Goal: Information Seeking & Learning: Learn about a topic

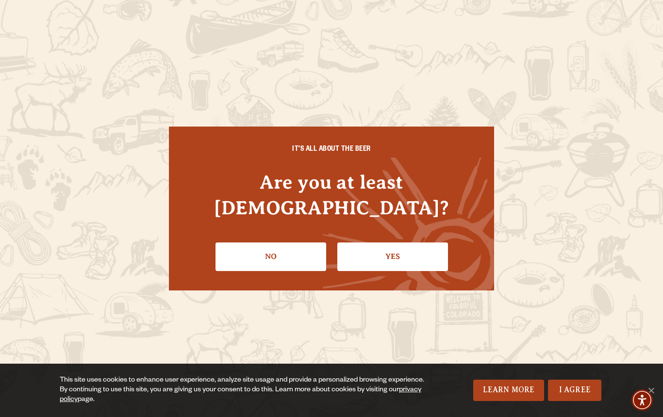
click at [395, 244] on link "Yes" at bounding box center [392, 257] width 111 height 28
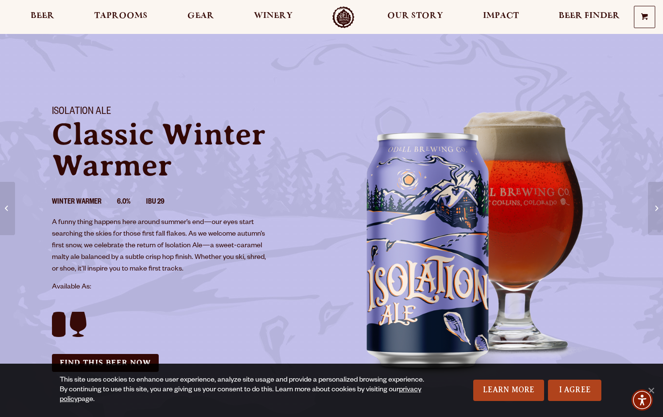
click at [570, 393] on link "I Agree" at bounding box center [574, 390] width 53 height 21
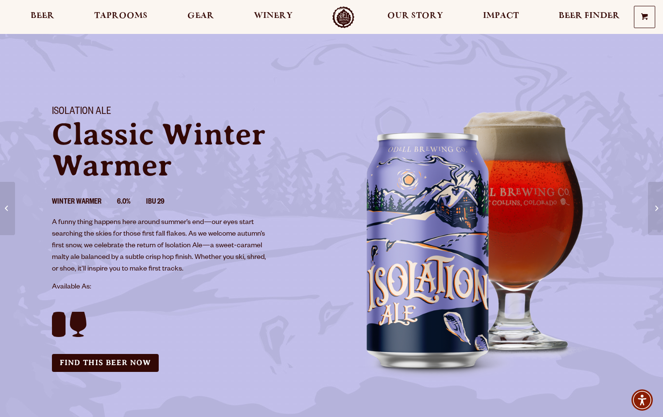
click at [194, 18] on span "Gear" at bounding box center [200, 16] width 27 height 8
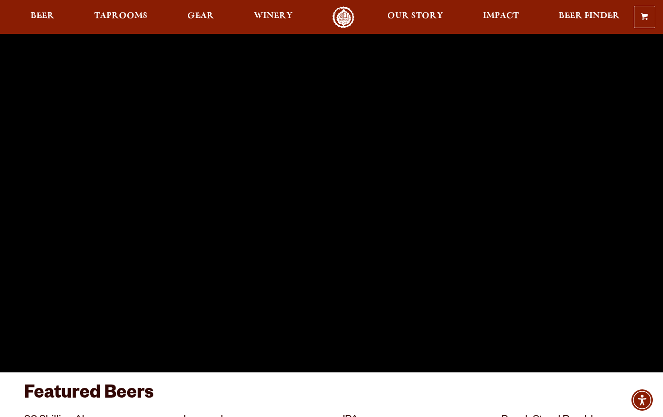
click at [49, 17] on span "Beer" at bounding box center [43, 16] width 24 height 8
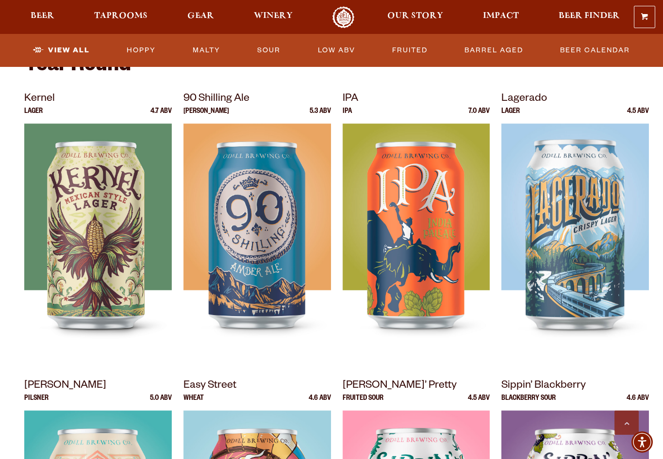
scroll to position [399, 0]
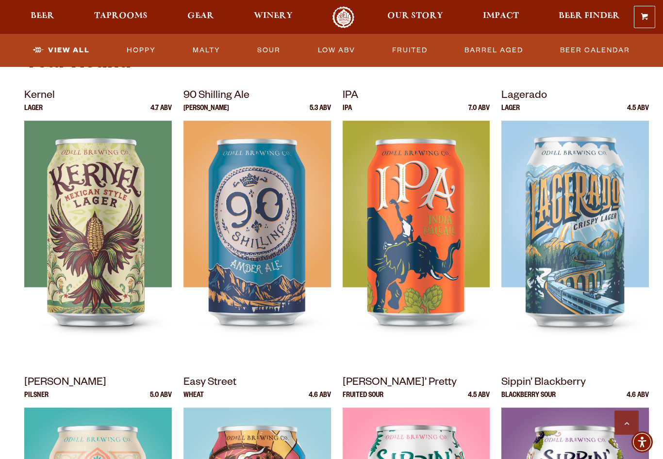
click at [577, 285] on img at bounding box center [574, 242] width 147 height 243
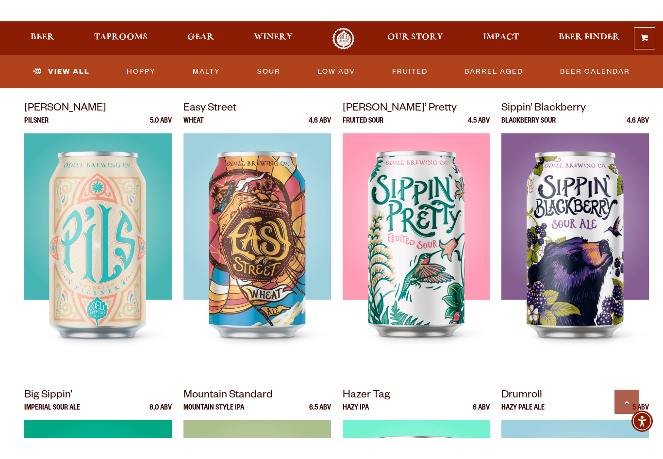
scroll to position [653, 0]
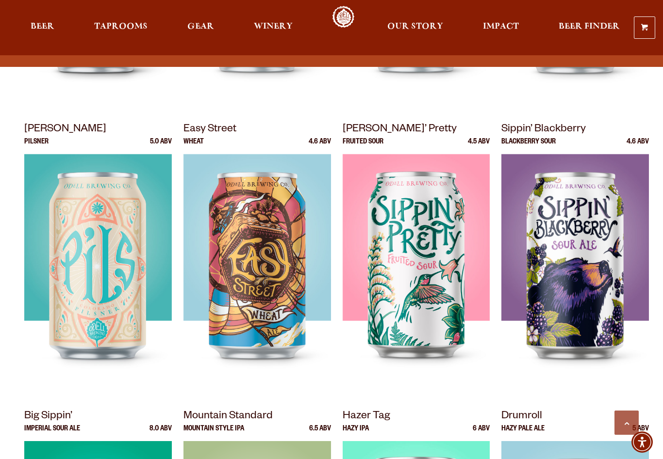
click at [582, 301] on img at bounding box center [574, 275] width 147 height 243
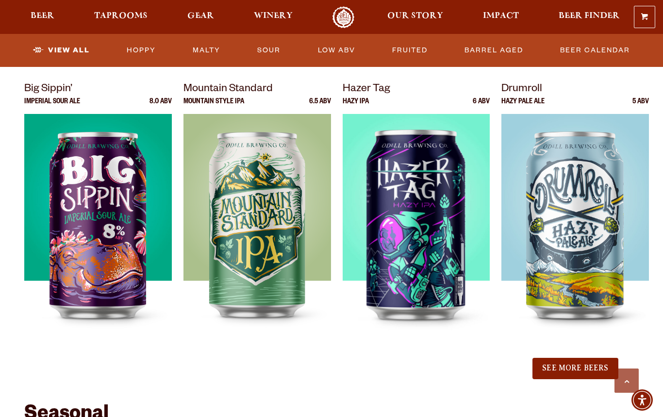
scroll to position [980, 0]
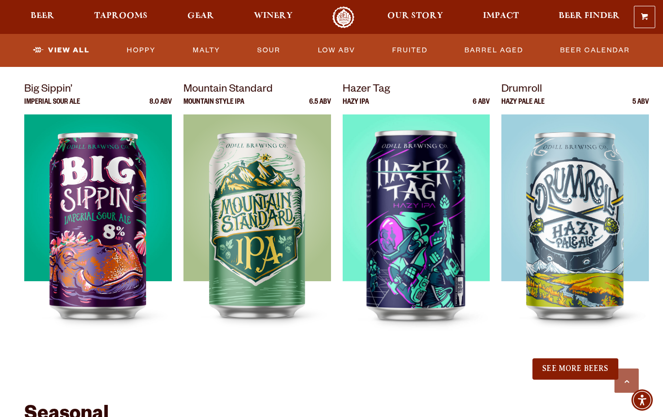
click at [93, 253] on img at bounding box center [97, 235] width 147 height 243
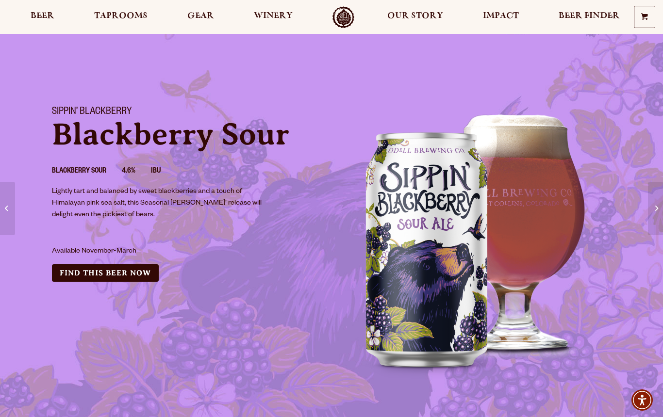
click at [123, 271] on link "Find this Beer Now" at bounding box center [105, 273] width 107 height 18
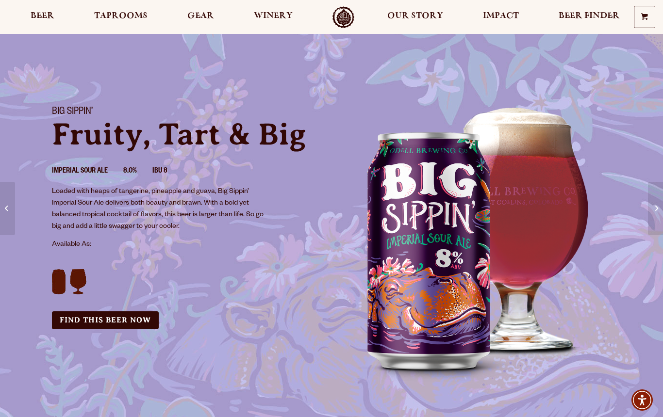
click at [349, 20] on link "Odell Home" at bounding box center [343, 17] width 36 height 22
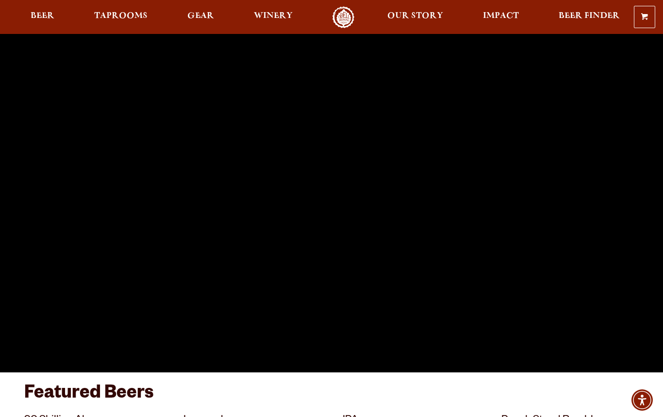
click at [46, 18] on span "Beer" at bounding box center [43, 16] width 24 height 8
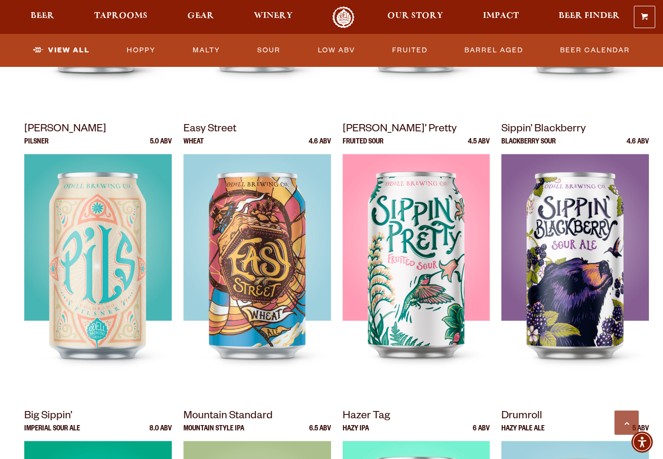
scroll to position [654, 0]
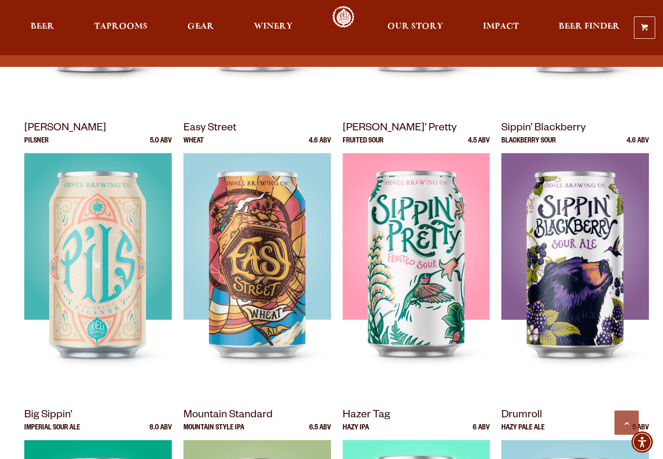
click at [599, 266] on div at bounding box center [574, 274] width 147 height 243
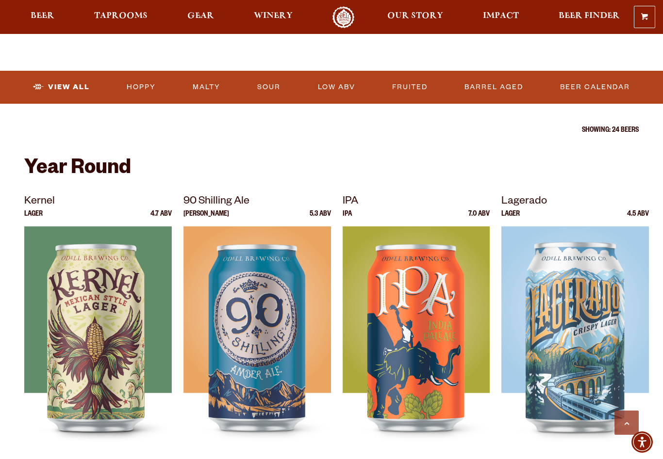
scroll to position [296, 0]
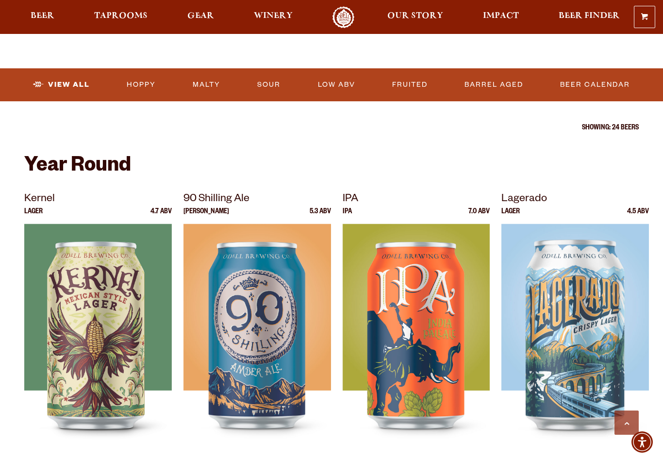
click at [210, 89] on link "Malty" at bounding box center [206, 85] width 35 height 22
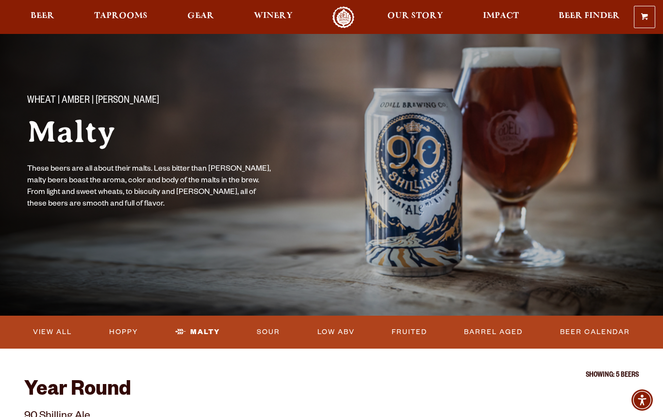
click at [584, 334] on link "Beer Calendar" at bounding box center [595, 332] width 78 height 22
